Goal: Task Accomplishment & Management: Manage account settings

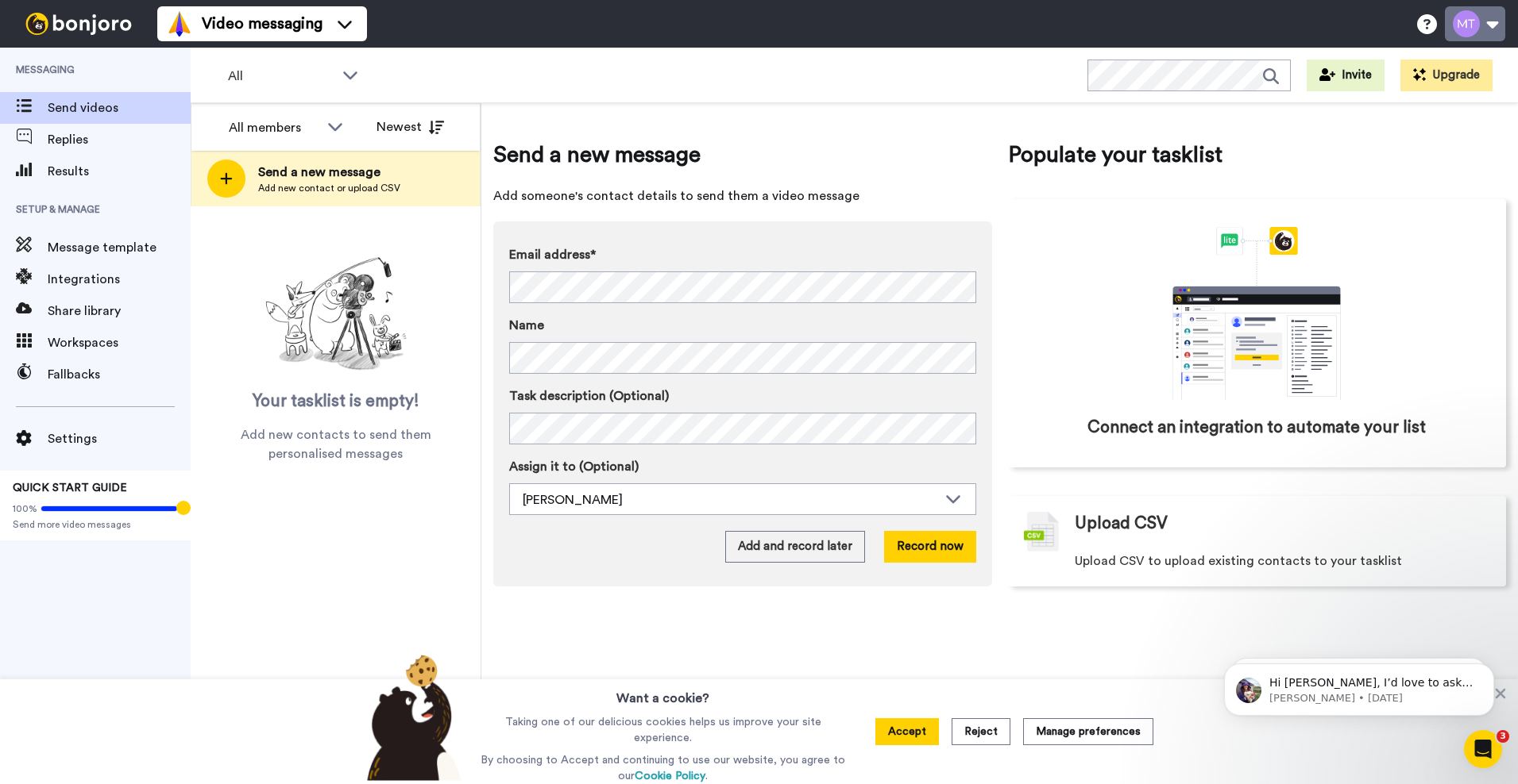
click at [1475, 24] on button at bounding box center [1475, 24] width 60 height 35
